Goal: Information Seeking & Learning: Learn about a topic

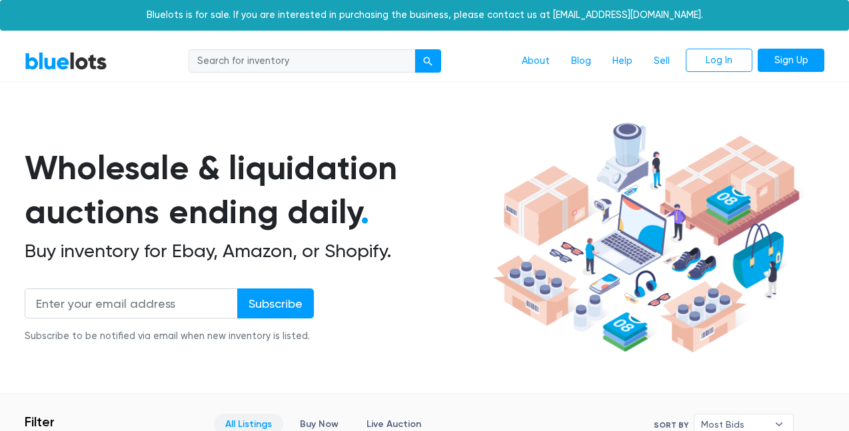
click at [347, 60] on input "search" at bounding box center [302, 61] width 227 height 24
type input "embroidery"
click at [415, 49] on button "submit" at bounding box center [428, 61] width 27 height 24
click at [359, 59] on input "search" at bounding box center [302, 61] width 227 height 24
type input "print"
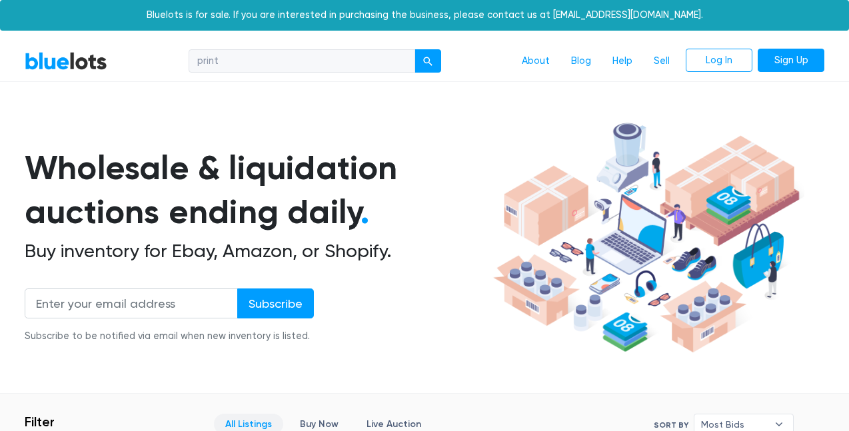
click at [415, 49] on button "submit" at bounding box center [428, 61] width 27 height 24
click at [365, 61] on input "search" at bounding box center [302, 61] width 227 height 24
click at [415, 49] on button "submit" at bounding box center [428, 61] width 27 height 24
type input "pallet"
click at [415, 49] on button "submit" at bounding box center [428, 61] width 27 height 24
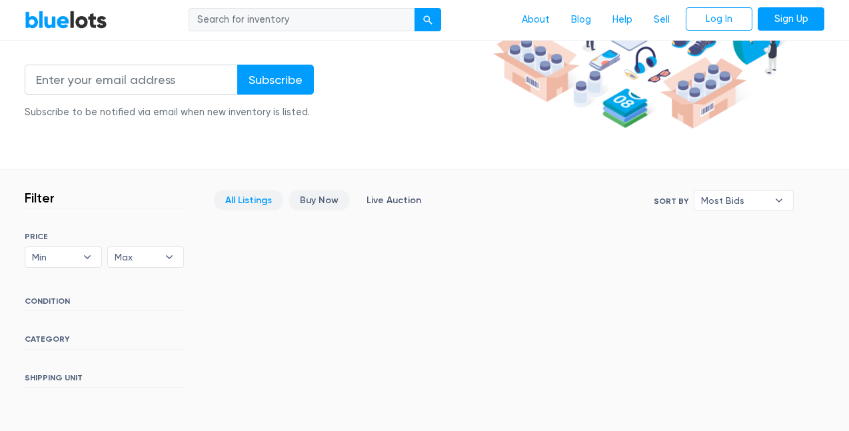
scroll to position [267, 0]
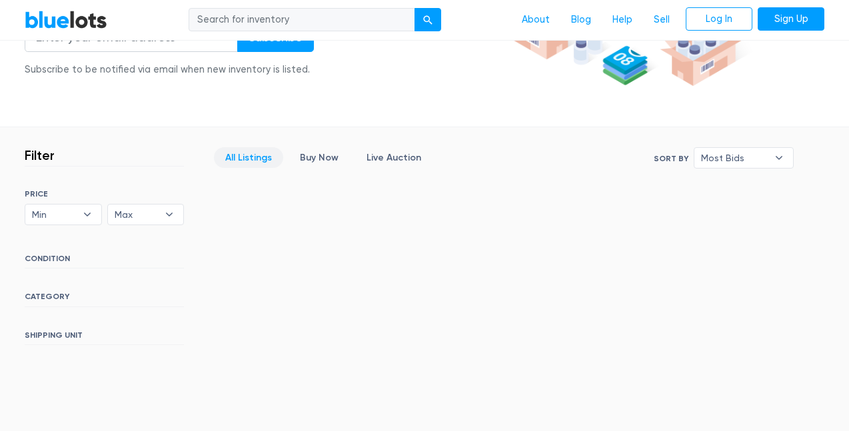
click at [48, 258] on h6 "CONDITION" at bounding box center [104, 261] width 159 height 15
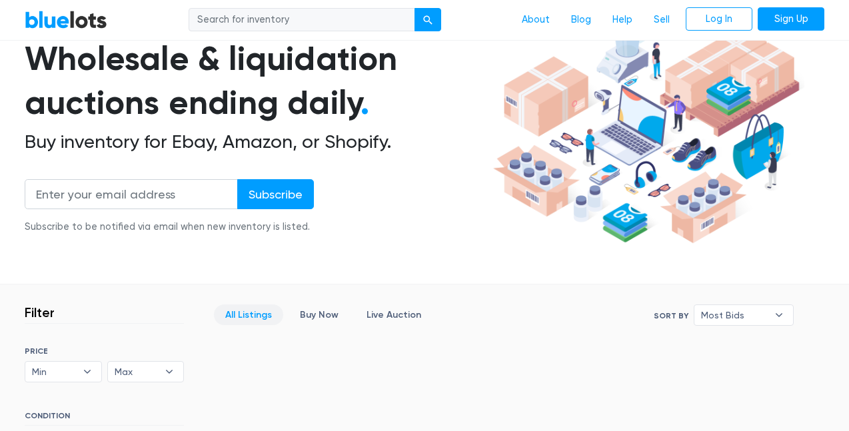
scroll to position [67, 0]
